Goal: Navigation & Orientation: Find specific page/section

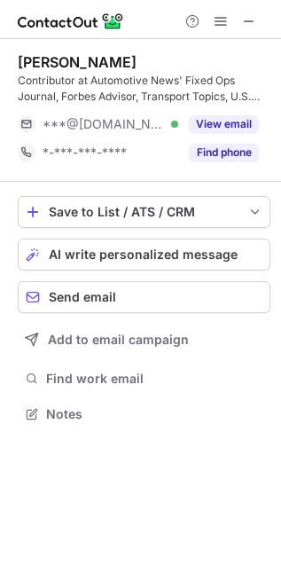
scroll to position [7, 9]
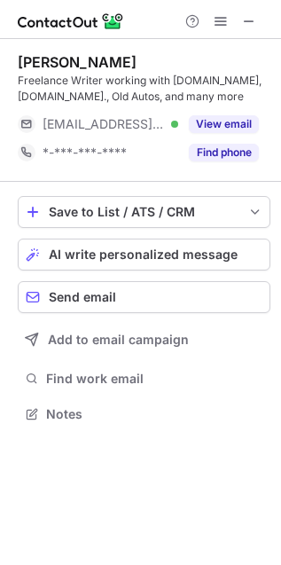
scroll to position [401, 281]
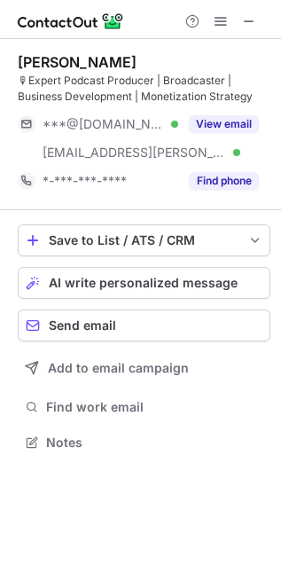
scroll to position [430, 281]
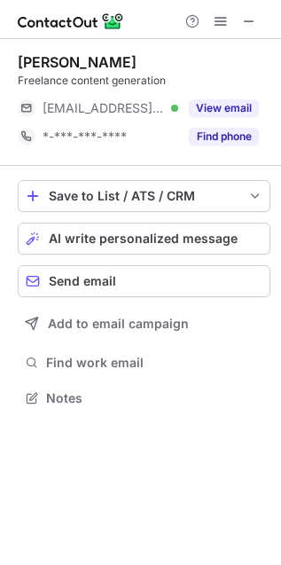
scroll to position [386, 281]
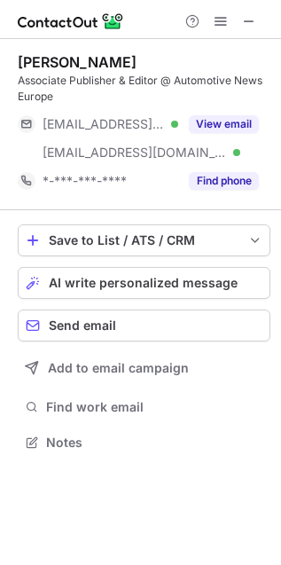
scroll to position [430, 281]
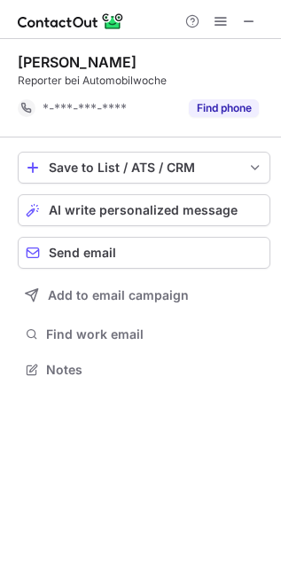
scroll to position [7, 9]
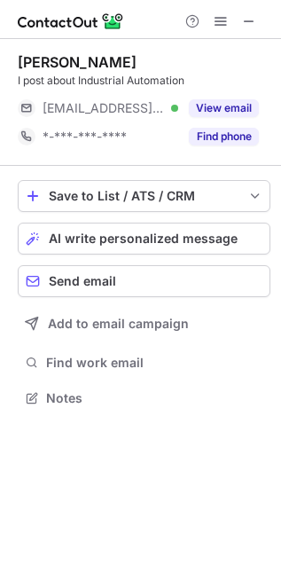
scroll to position [386, 281]
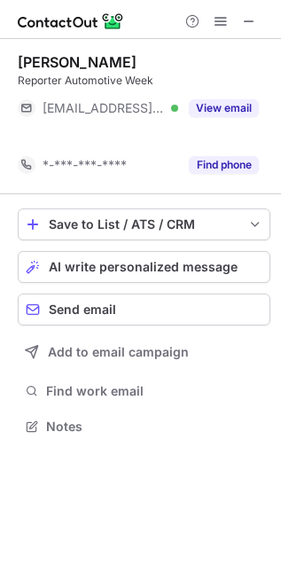
scroll to position [386, 281]
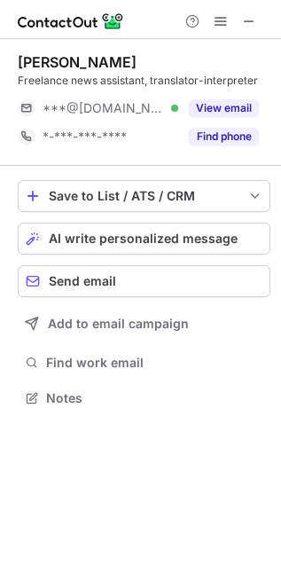
scroll to position [386, 281]
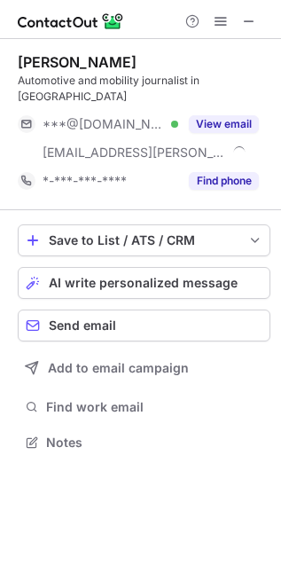
scroll to position [413, 281]
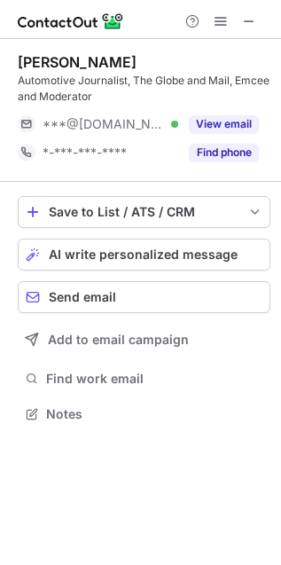
scroll to position [401, 281]
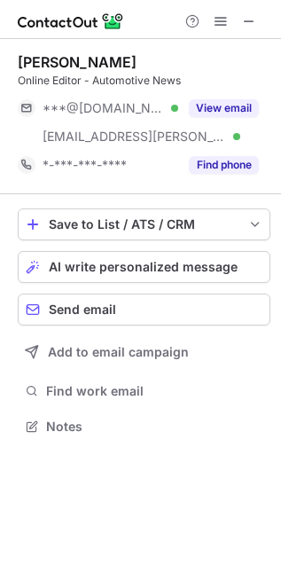
scroll to position [413, 281]
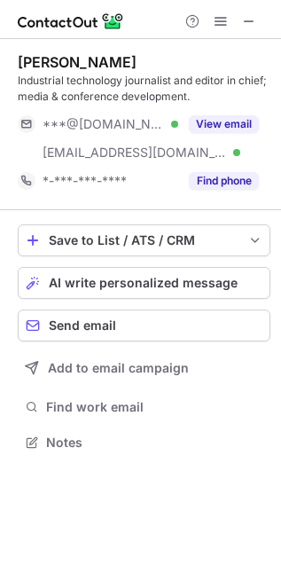
scroll to position [430, 281]
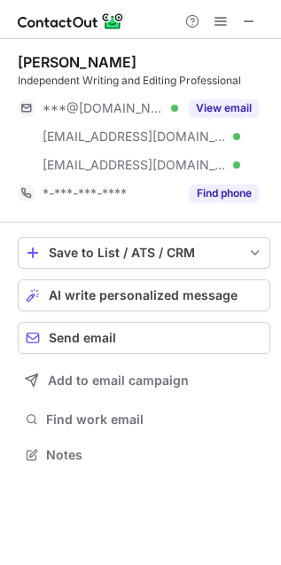
scroll to position [443, 281]
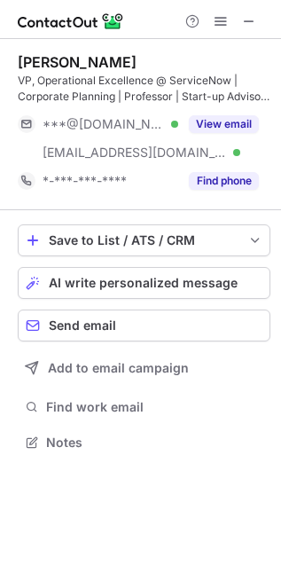
scroll to position [430, 281]
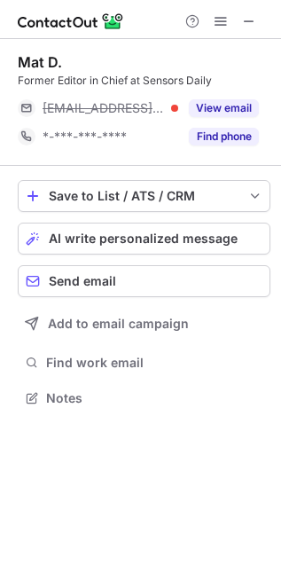
scroll to position [386, 281]
